Goal: Information Seeking & Learning: Find specific page/section

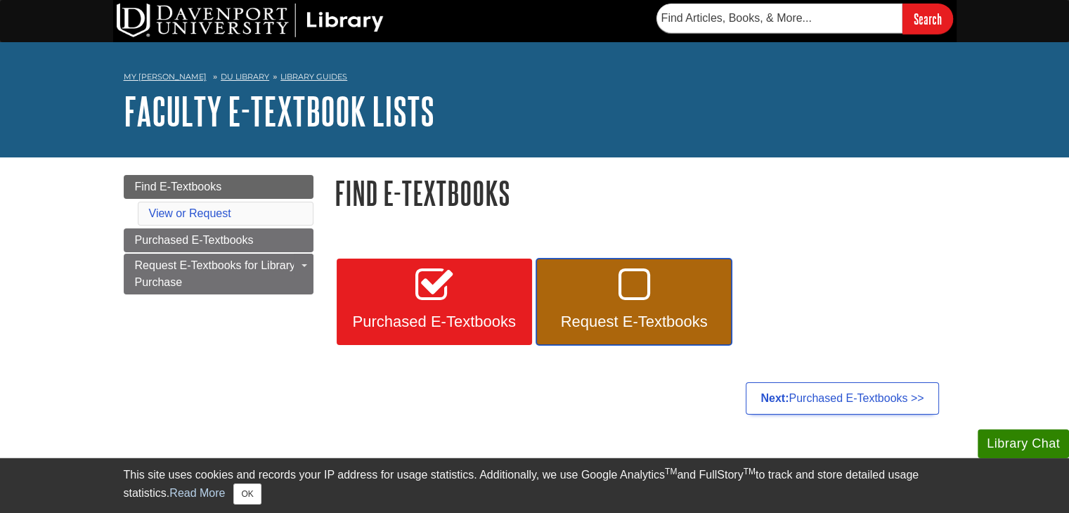
click at [621, 310] on link "Request E-Textbooks" at bounding box center [633, 302] width 195 height 87
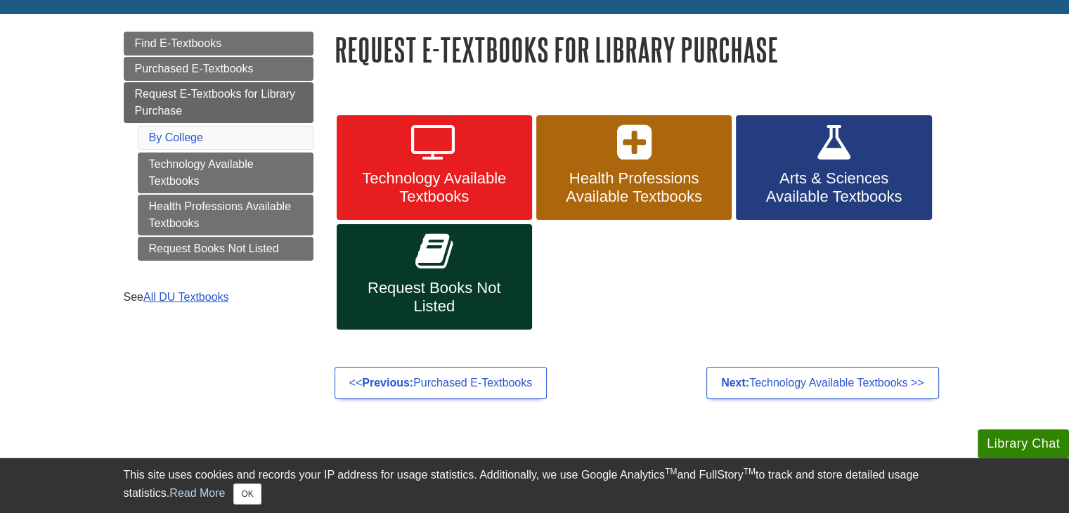
scroll to position [137, 0]
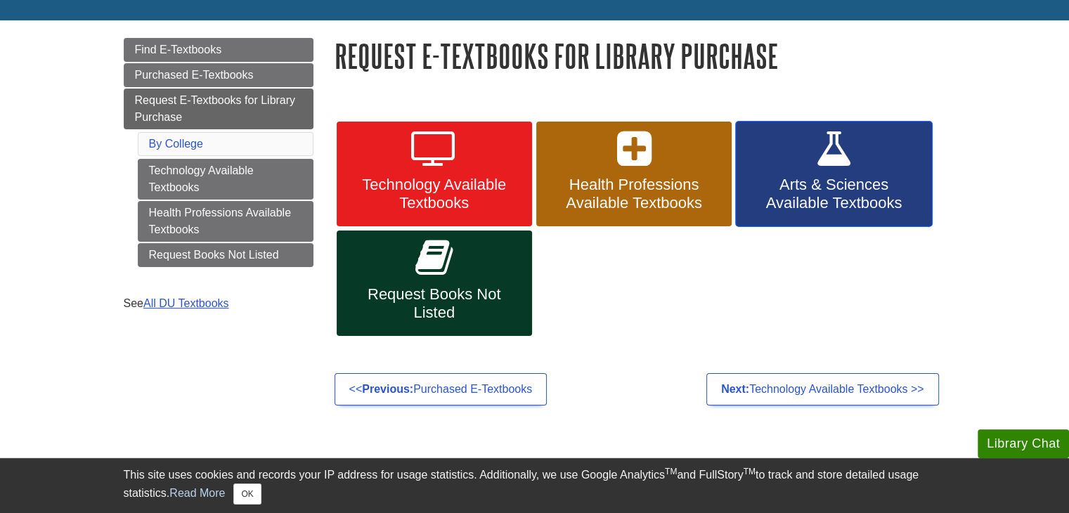
click at [863, 178] on span "Arts & Sciences Available Textbooks" at bounding box center [834, 194] width 174 height 37
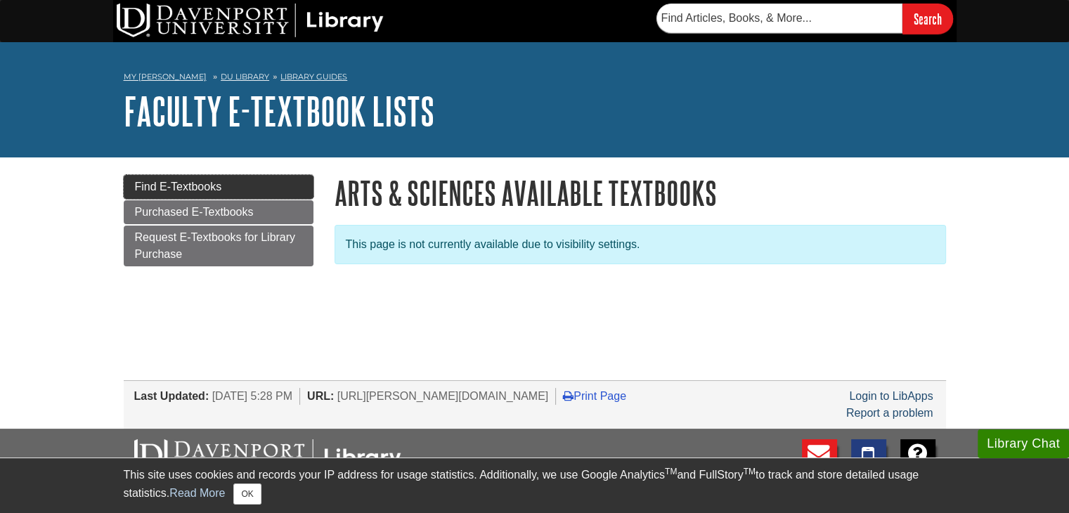
click at [188, 193] on span "Find E-Textbooks" at bounding box center [178, 187] width 87 height 12
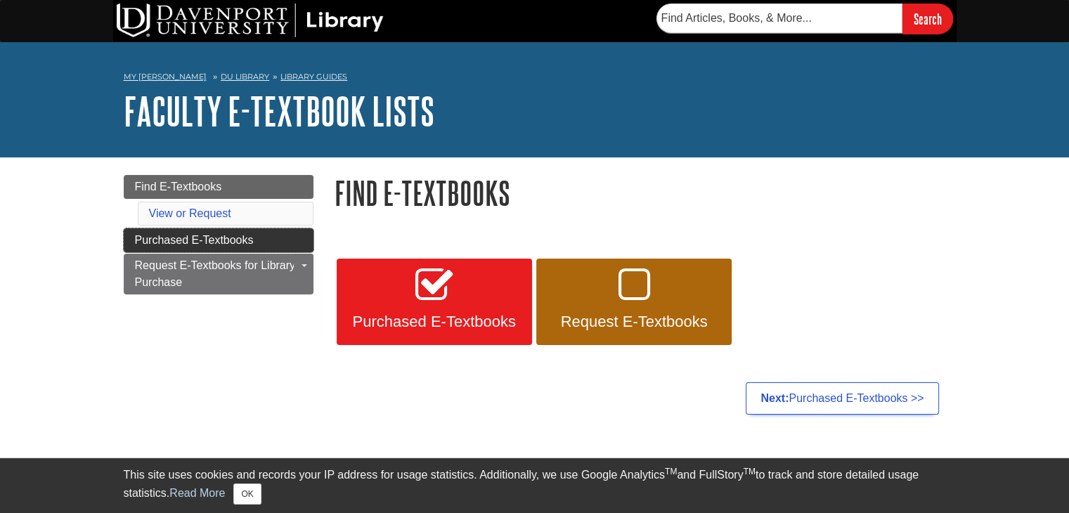
click at [189, 240] on span "Purchased E-Textbooks" at bounding box center [194, 240] width 119 height 12
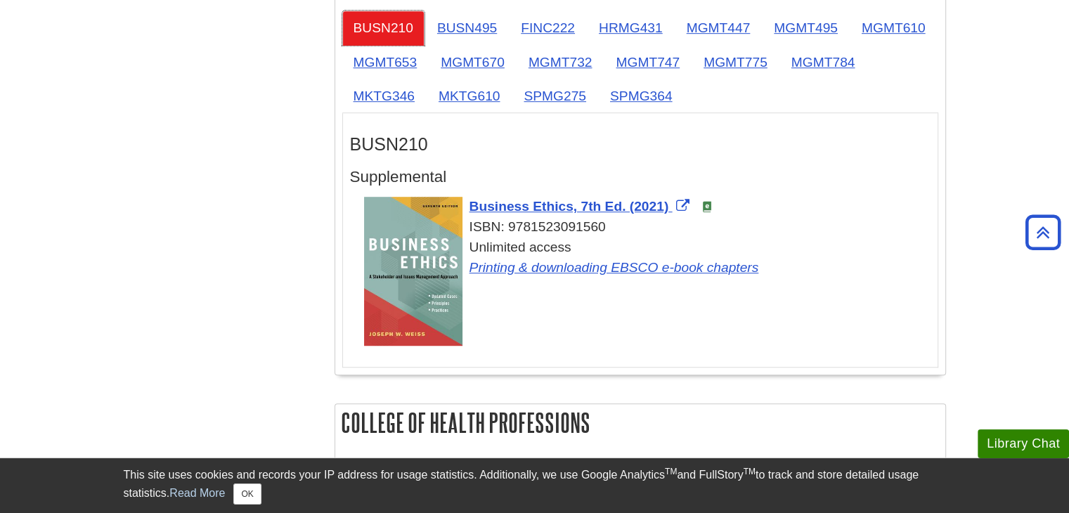
scroll to position [907, 0]
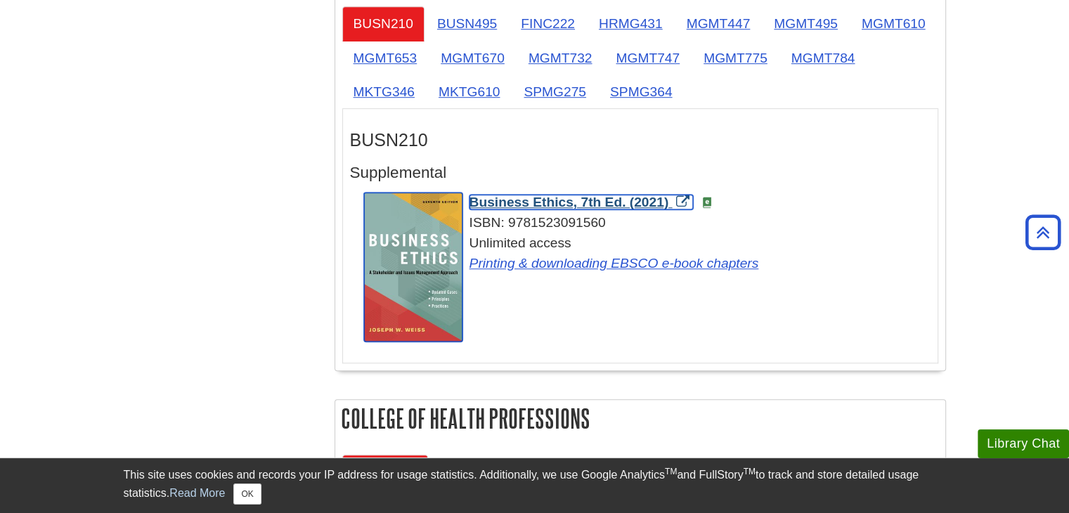
click at [515, 198] on span "Business Ethics, 7th Ed. (2021)" at bounding box center [570, 202] width 200 height 15
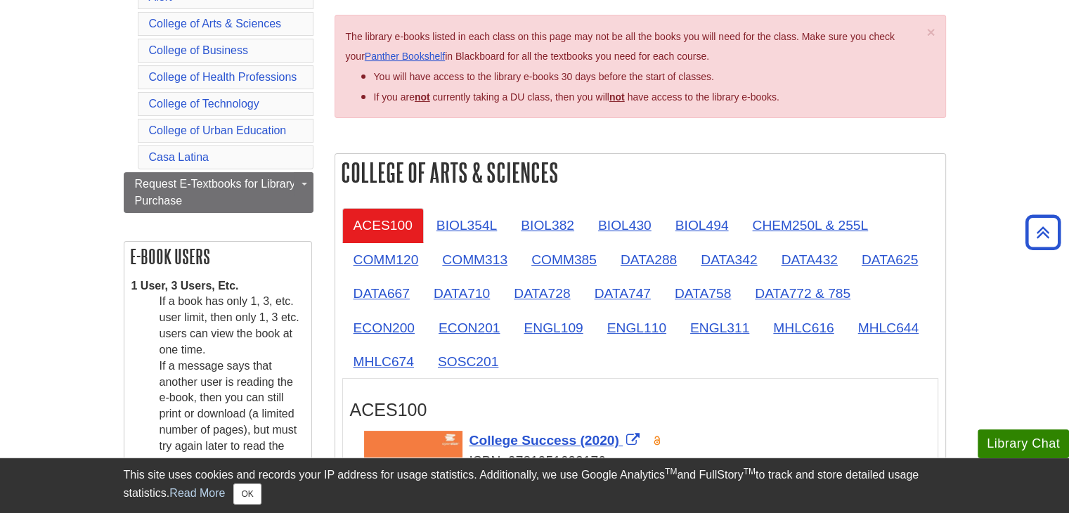
scroll to position [0, 0]
